Goal: Use online tool/utility: Utilize a website feature to perform a specific function

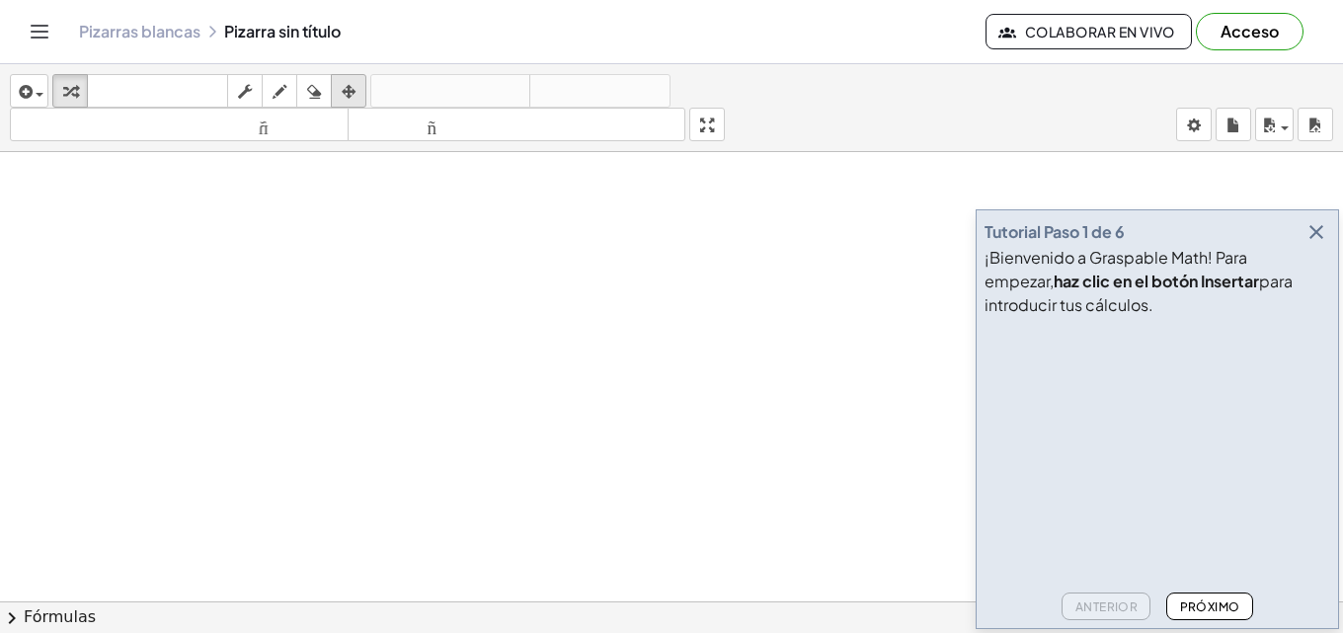
click at [351, 84] on icon "button" at bounding box center [349, 92] width 14 height 24
click at [248, 98] on icon "button" at bounding box center [245, 92] width 14 height 24
click at [15, 92] on icon "button" at bounding box center [24, 92] width 18 height 24
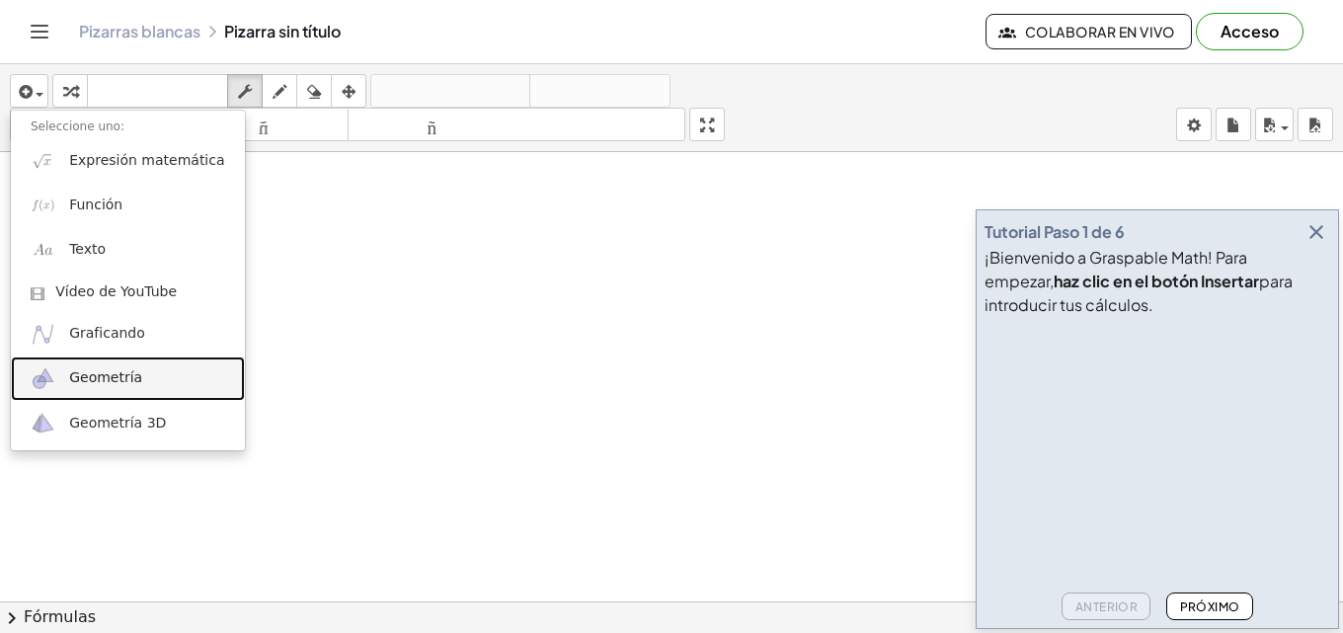
click at [111, 376] on font "Geometría" at bounding box center [105, 377] width 73 height 16
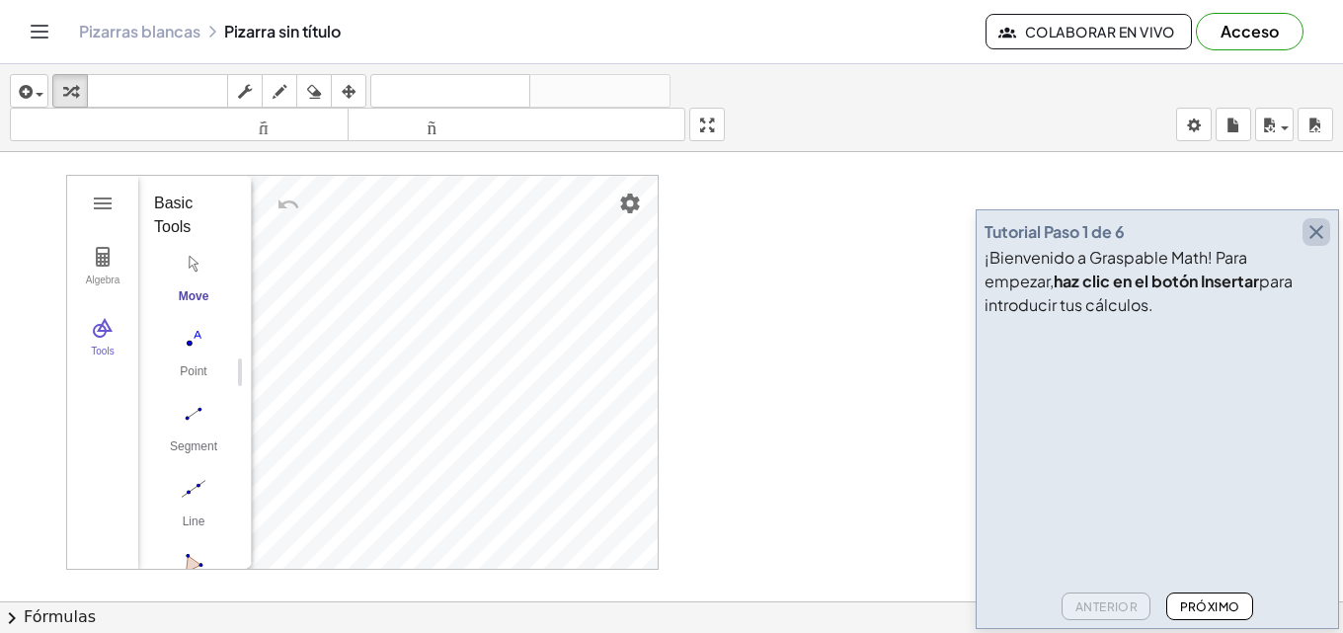
click at [1308, 229] on icon "button" at bounding box center [1316, 232] width 24 height 24
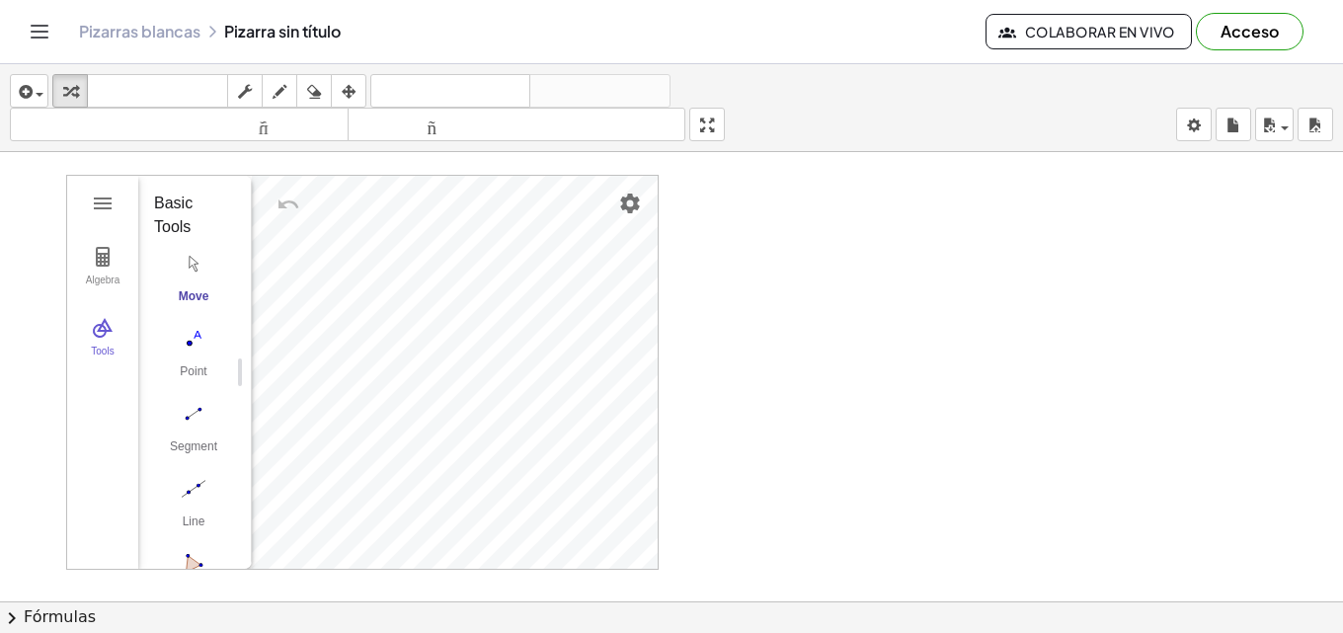
click at [769, 190] on div at bounding box center [671, 601] width 1343 height 899
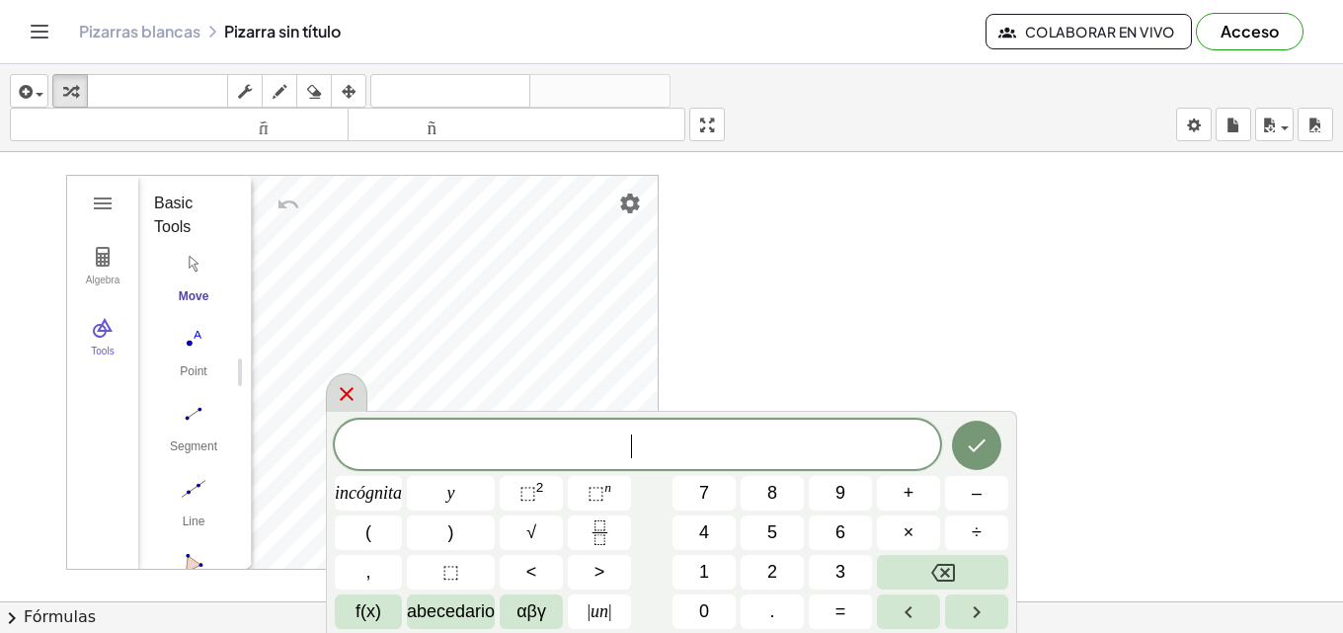
click at [349, 391] on icon at bounding box center [347, 394] width 24 height 24
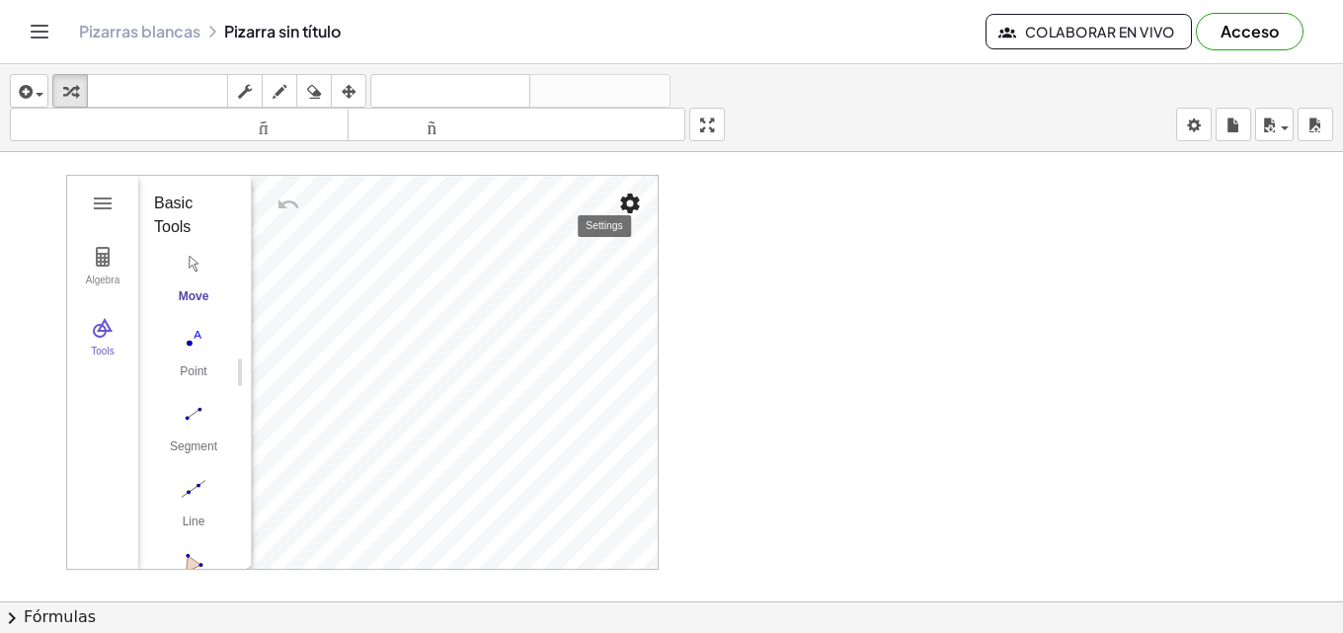
click at [626, 209] on img "Settings" at bounding box center [630, 204] width 24 height 24
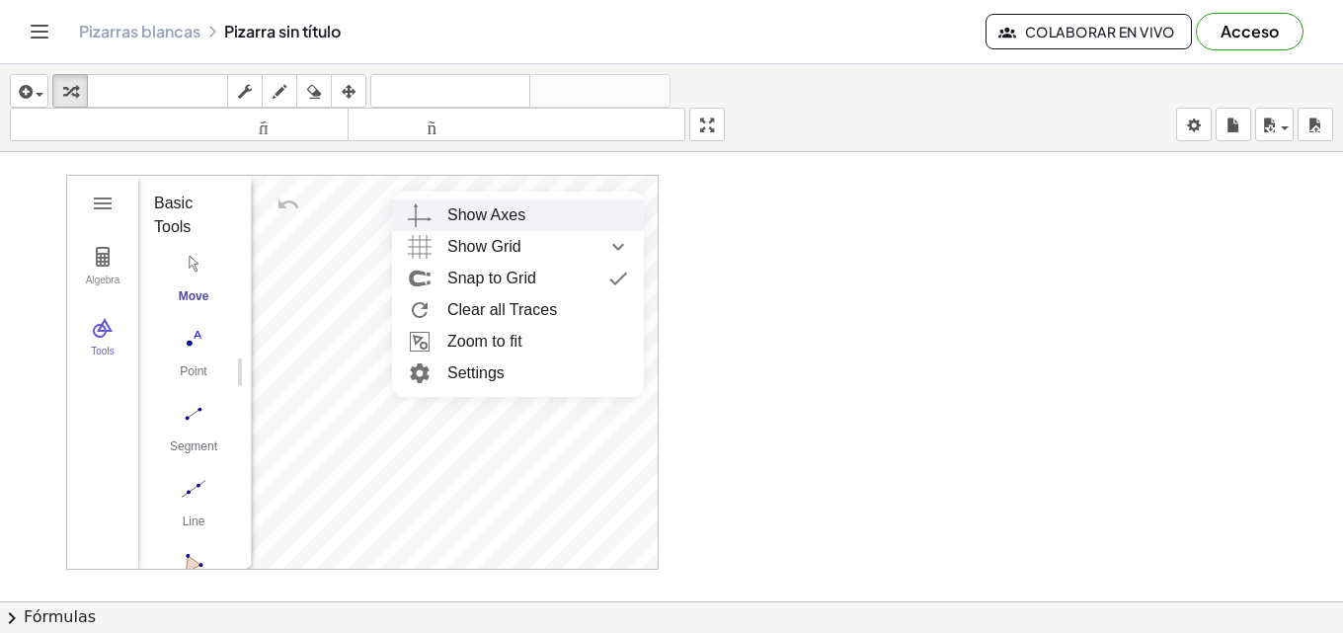
click at [684, 224] on div at bounding box center [671, 601] width 1343 height 899
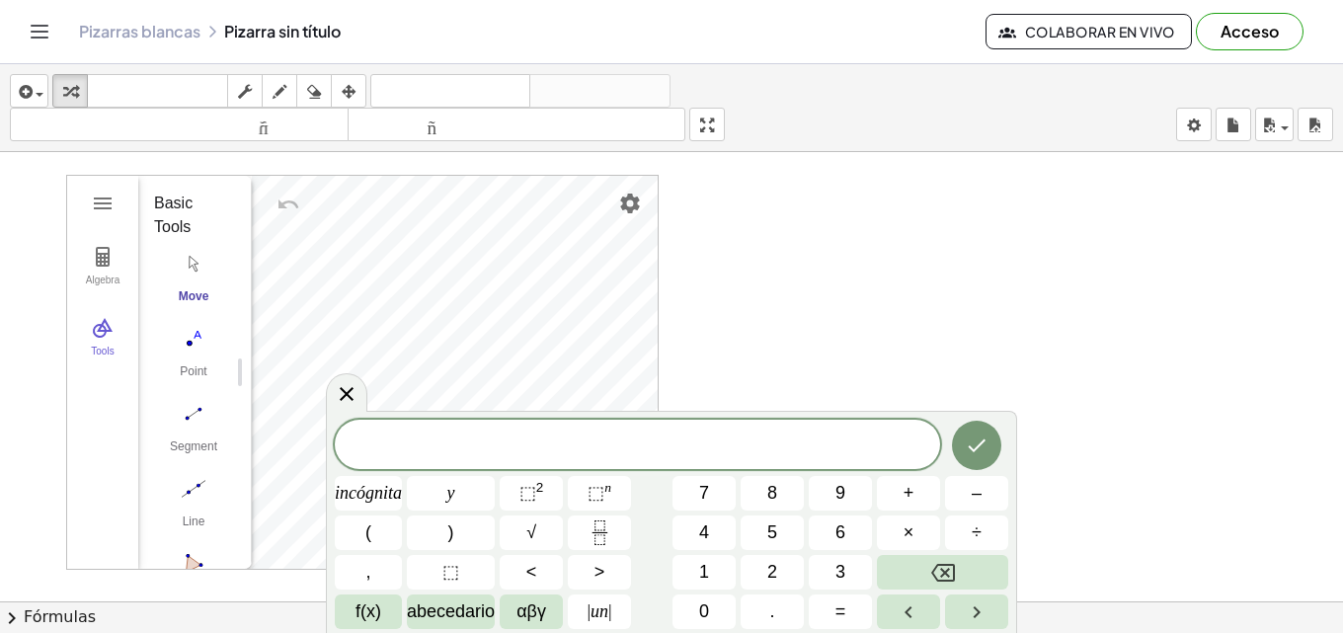
click at [57, 185] on div at bounding box center [671, 601] width 1343 height 899
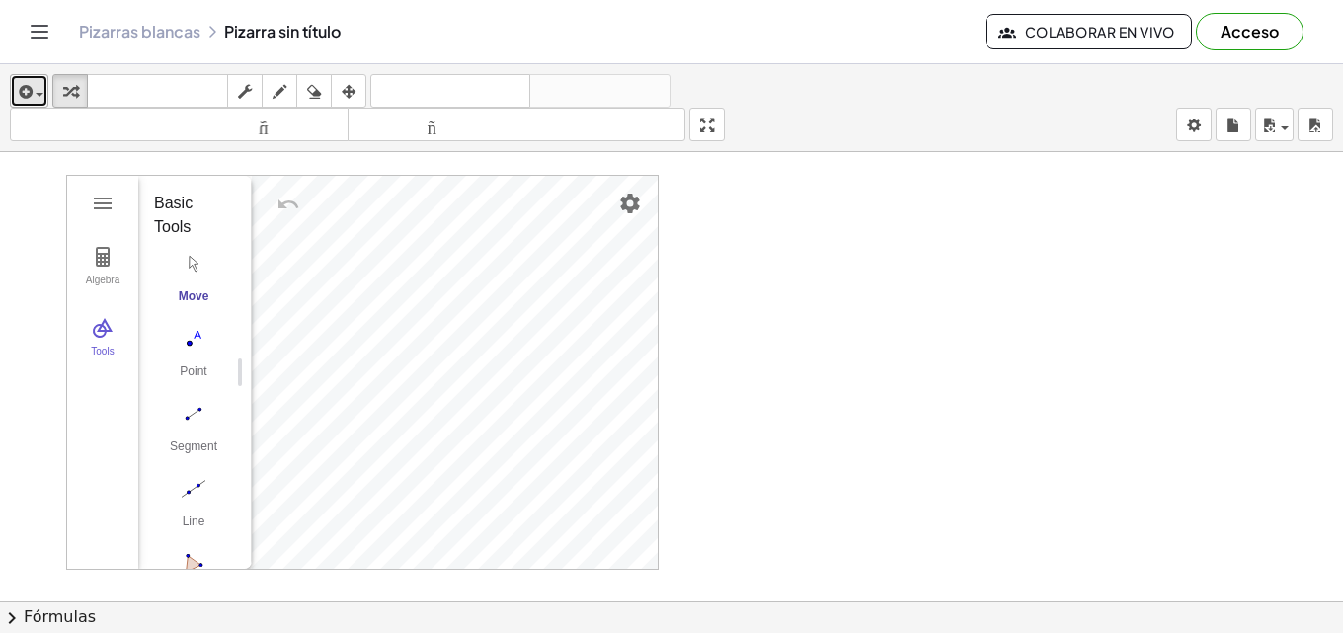
click at [36, 88] on span "button" at bounding box center [35, 94] width 4 height 14
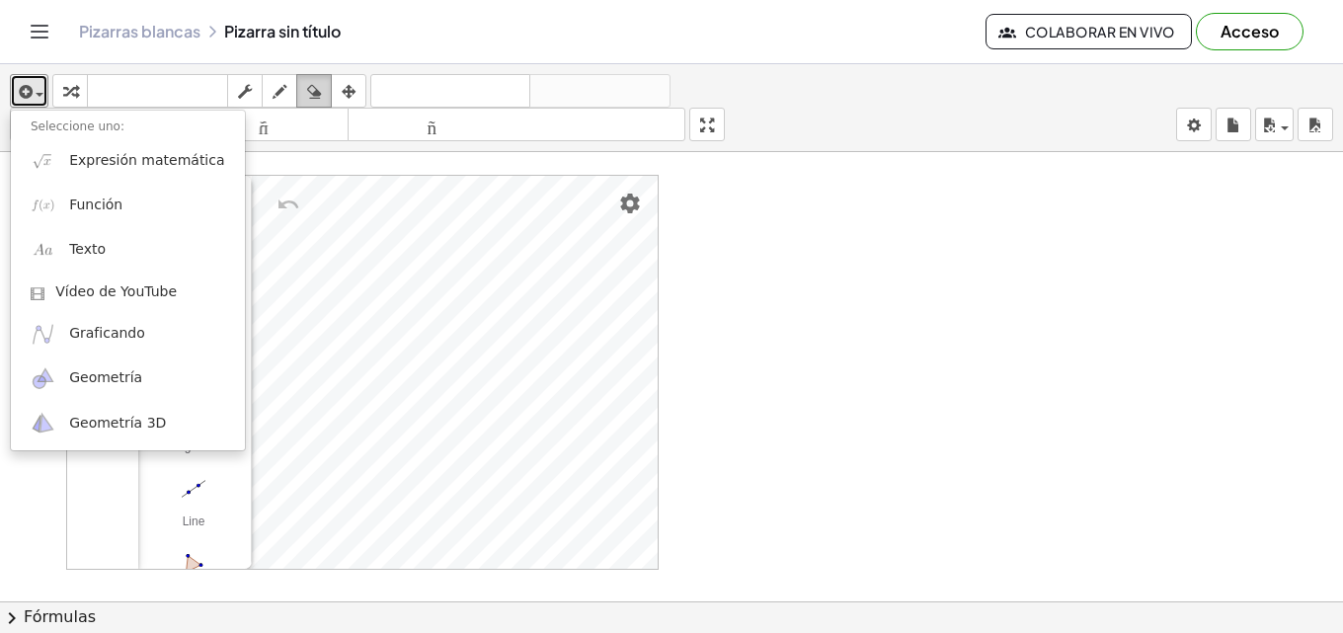
click at [318, 94] on icon "button" at bounding box center [314, 92] width 14 height 24
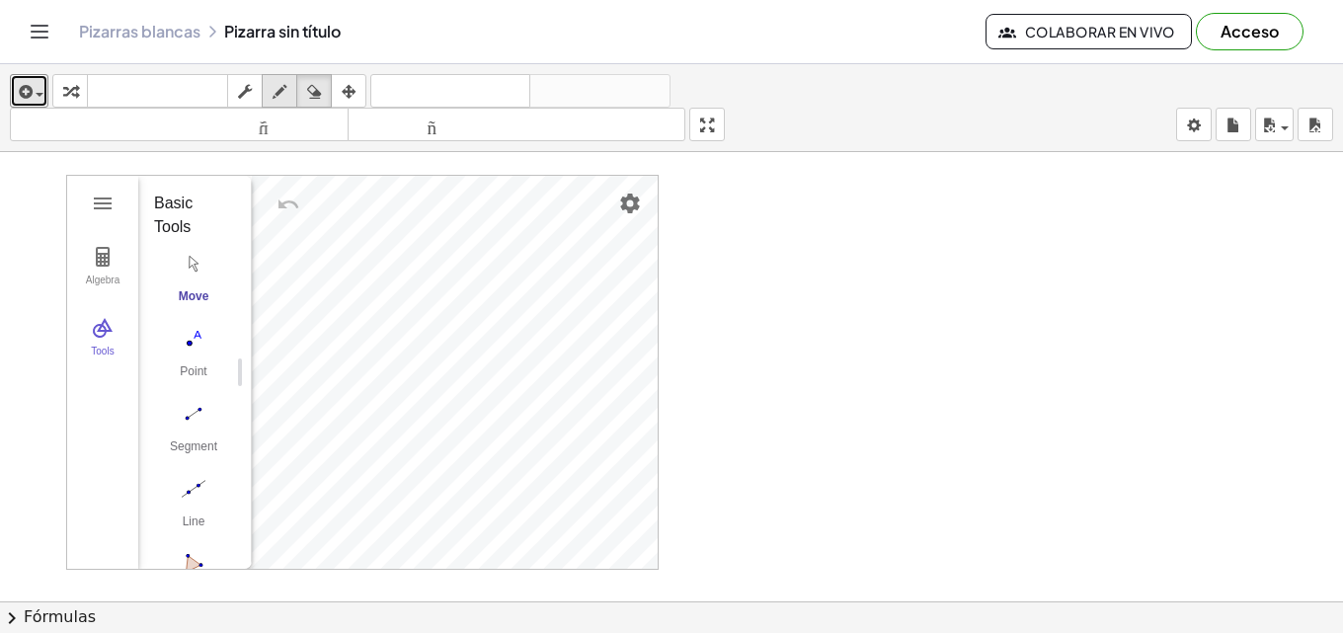
click at [286, 92] on icon "button" at bounding box center [280, 92] width 14 height 24
drag, startPoint x: 377, startPoint y: 263, endPoint x: 495, endPoint y: 275, distance: 118.2
click at [374, 279] on div at bounding box center [671, 601] width 1343 height 899
click at [497, 275] on div at bounding box center [671, 601] width 1343 height 899
click at [316, 96] on icon "button" at bounding box center [314, 92] width 14 height 24
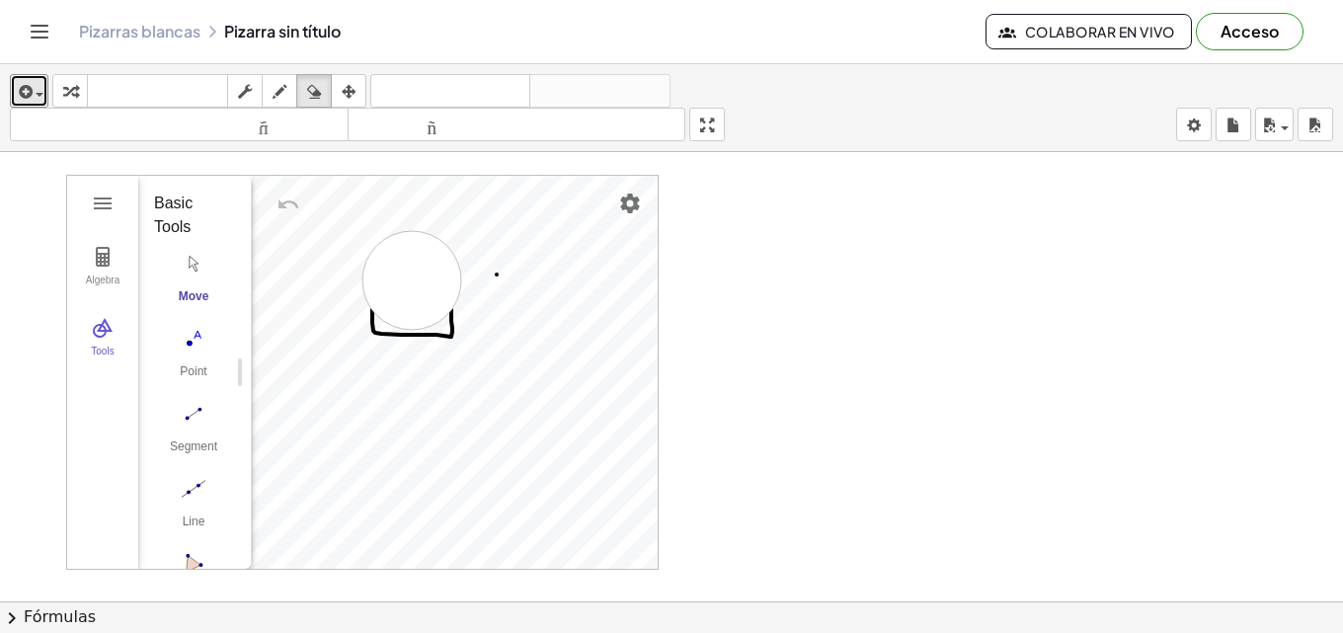
click at [412, 280] on div at bounding box center [671, 601] width 1343 height 899
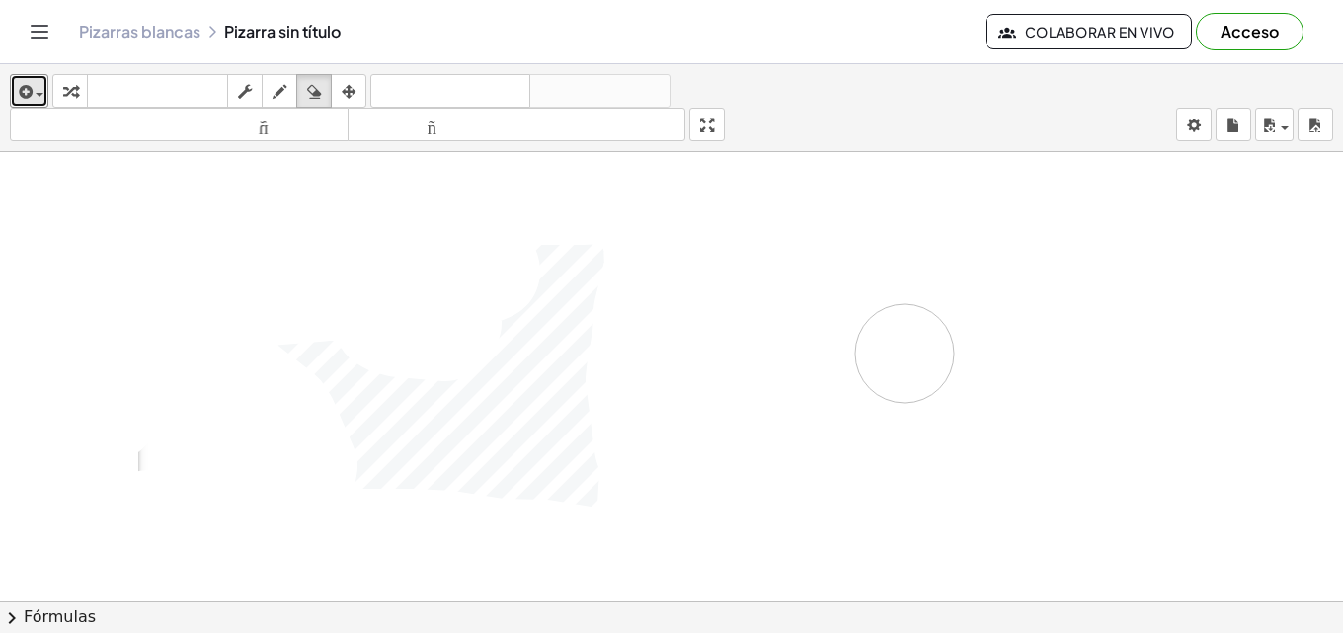
drag, startPoint x: 452, startPoint y: 320, endPoint x: 904, endPoint y: 354, distance: 453.5
click at [904, 354] on div at bounding box center [671, 601] width 1343 height 899
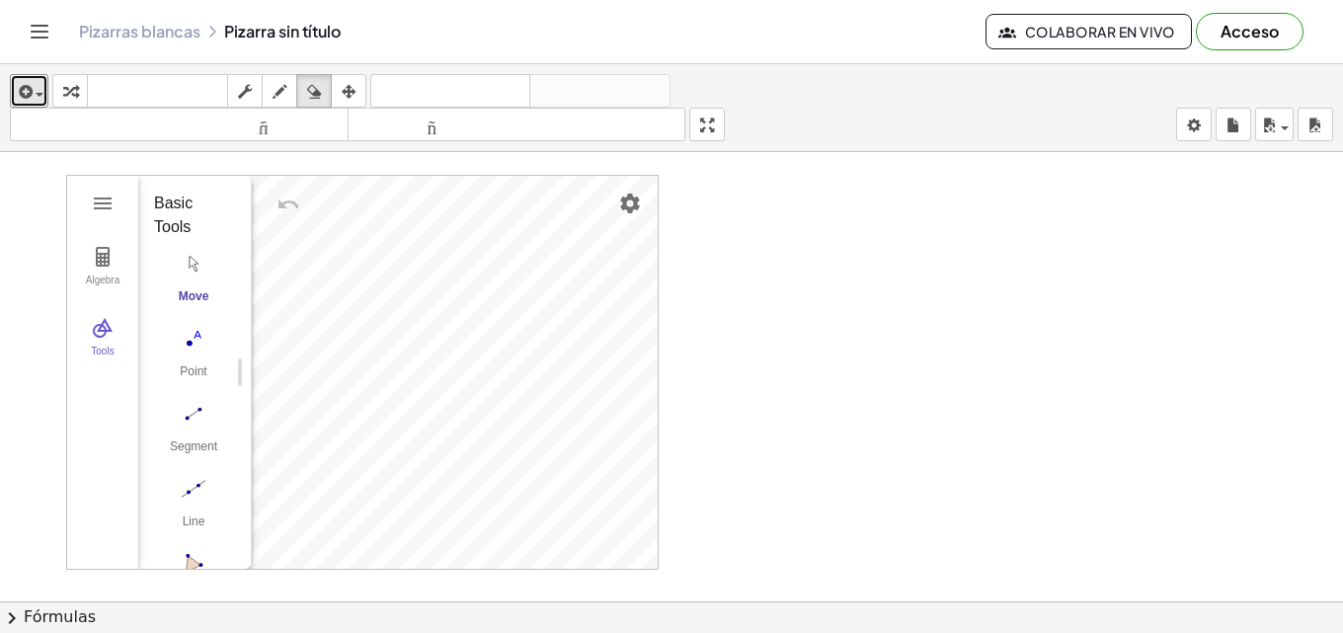
click at [840, 305] on div at bounding box center [671, 601] width 1343 height 899
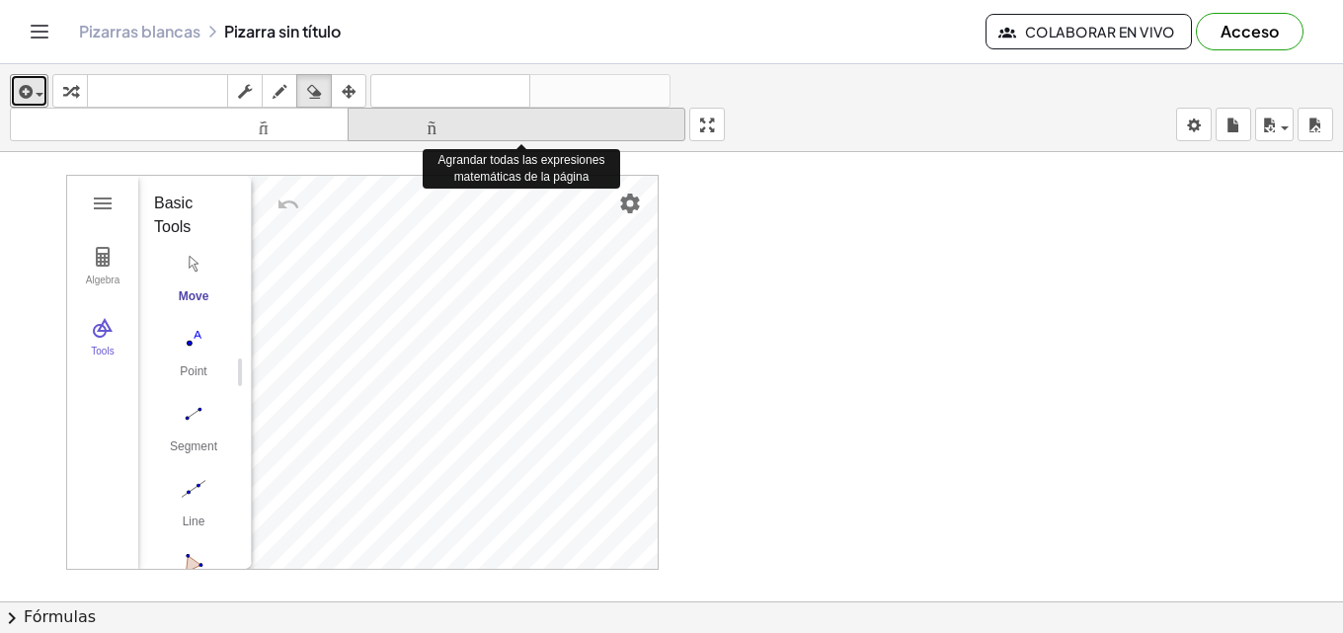
click at [456, 132] on font "tamaño_del_formato" at bounding box center [517, 125] width 329 height 19
